Goal: Information Seeking & Learning: Learn about a topic

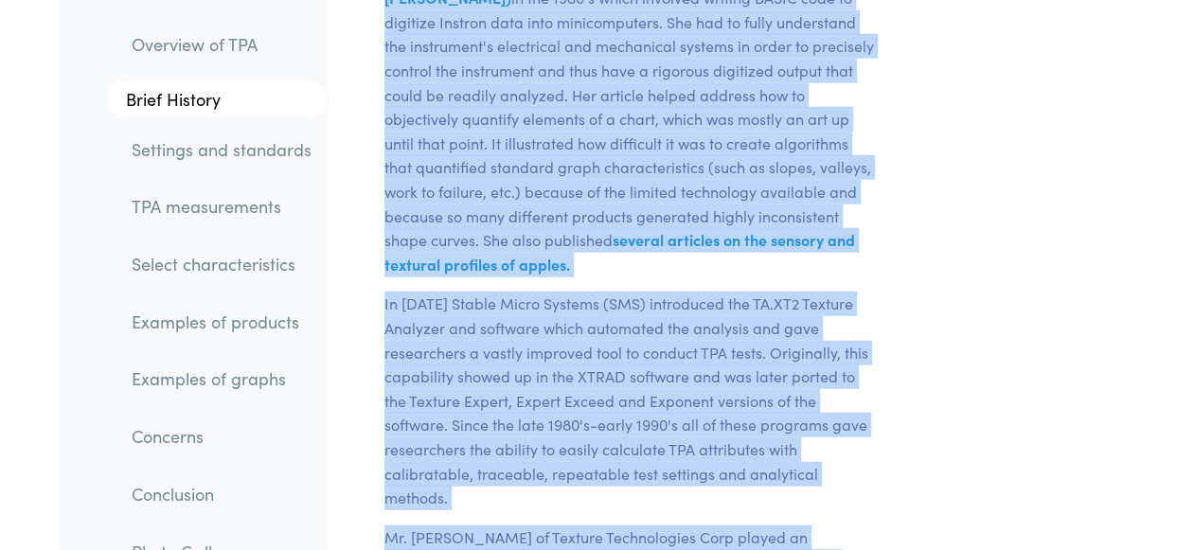
drag, startPoint x: 381, startPoint y: 204, endPoint x: 660, endPoint y: 595, distance: 480.6
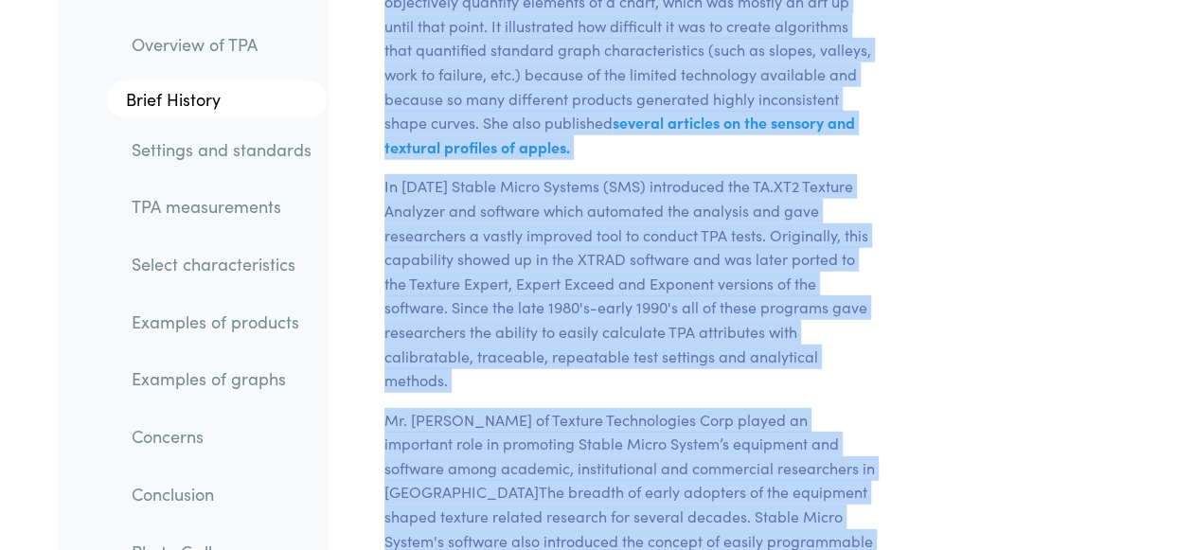
copy div "Chapter I Overview of TPA Texture Profile Analysis is a popular double compress…"
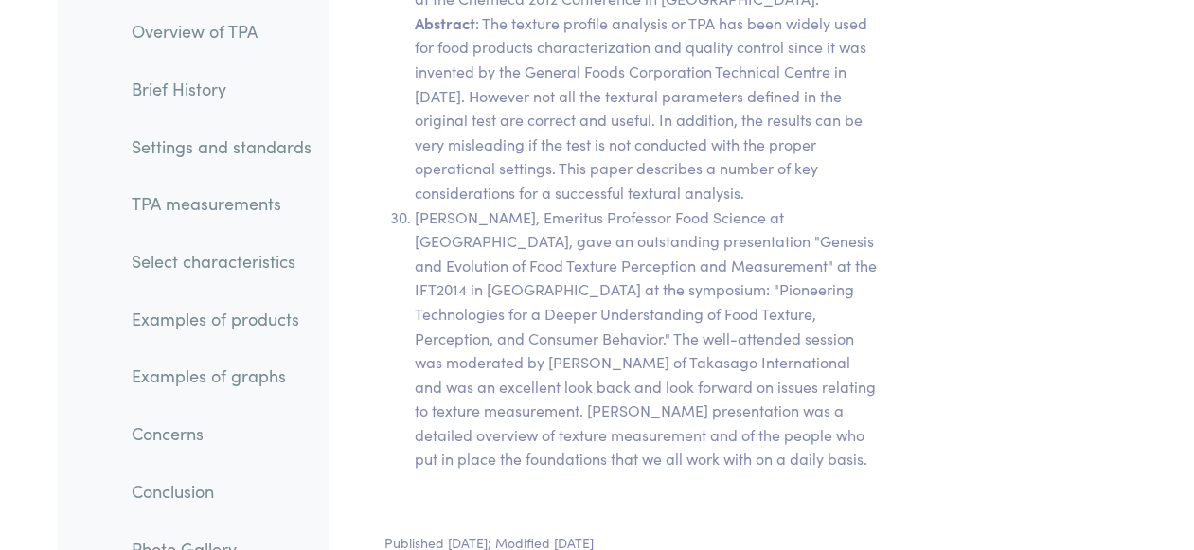
scroll to position [42628, 0]
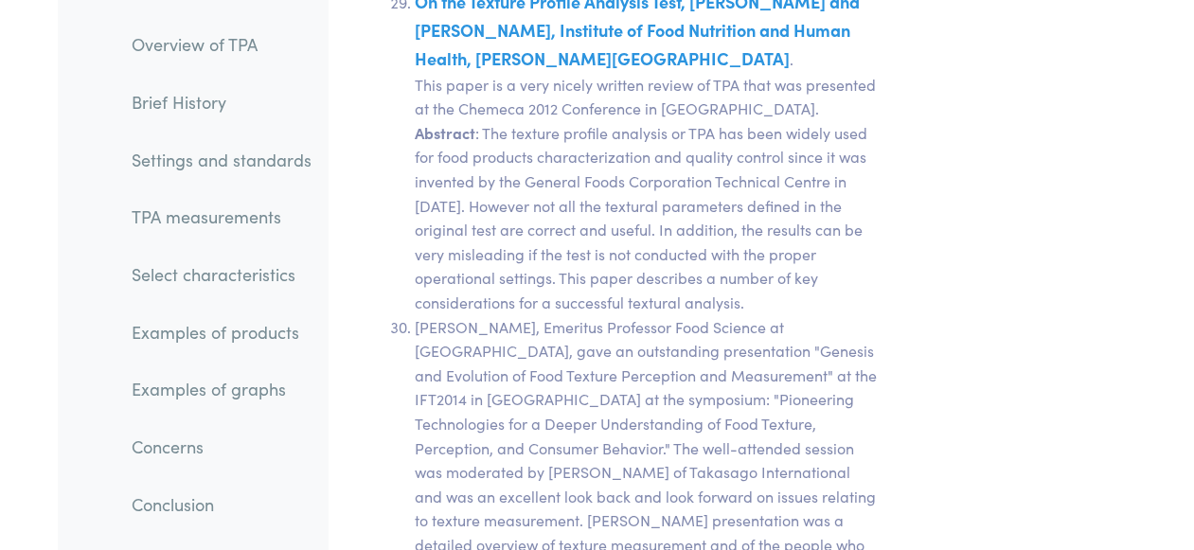
drag, startPoint x: 749, startPoint y: 255, endPoint x: 476, endPoint y: 285, distance: 274.3
drag, startPoint x: 471, startPoint y: 277, endPoint x: 752, endPoint y: 259, distance: 280.8
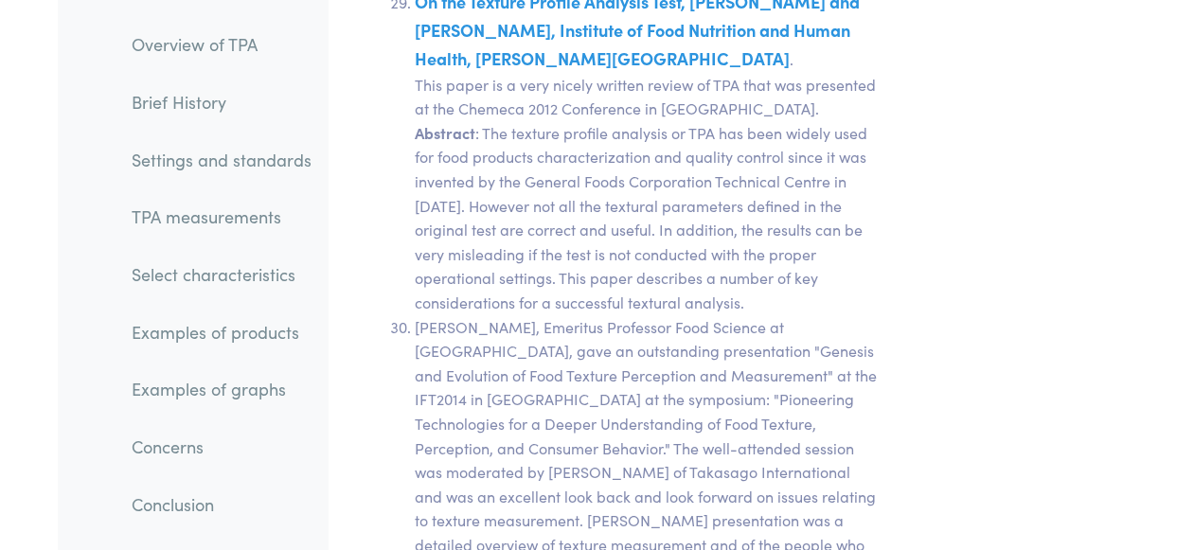
copy p "Overview of Texture Profile Analysis"
drag, startPoint x: 510, startPoint y: 300, endPoint x: 729, endPoint y: 271, distance: 220.6
copy p "Texture Technologies Corporation Web Site"
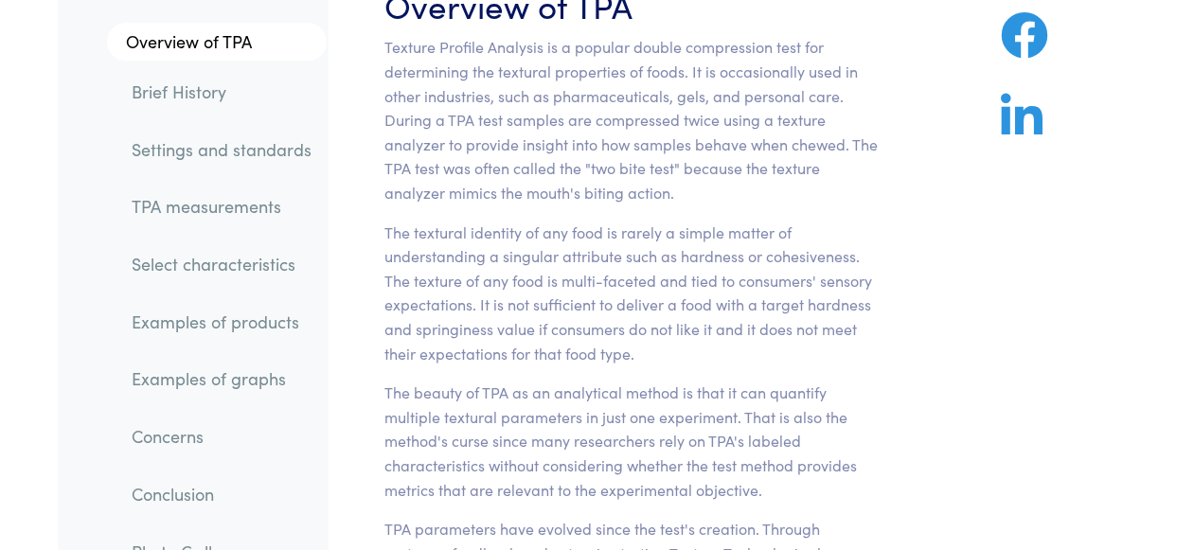
scroll to position [0, 0]
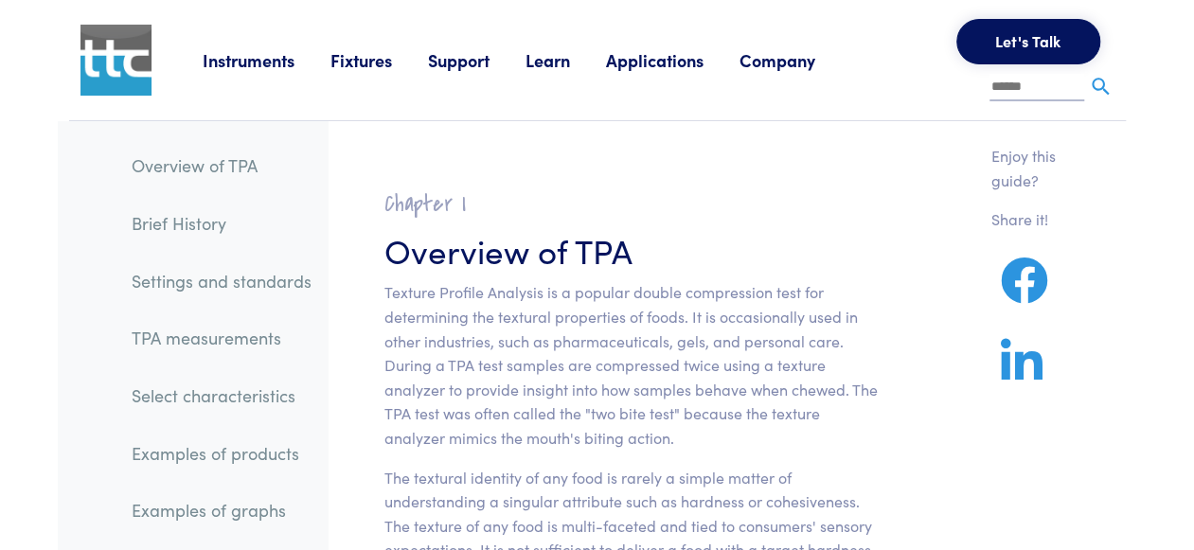
click at [793, 247] on h3 "Overview of TPA" at bounding box center [630, 249] width 493 height 46
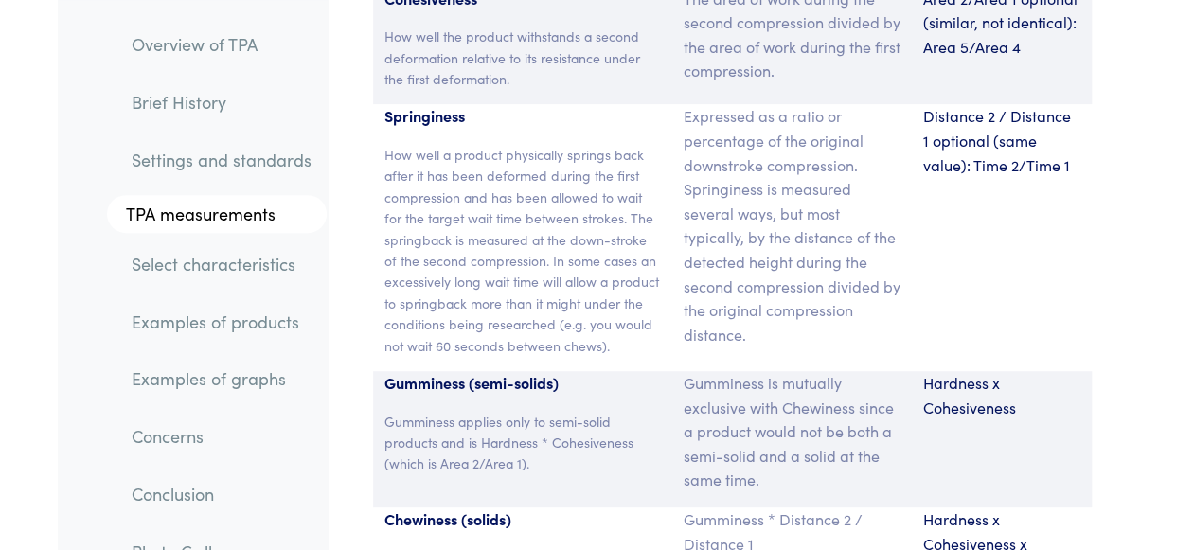
scroll to position [13930, 0]
